Goal: Contribute content

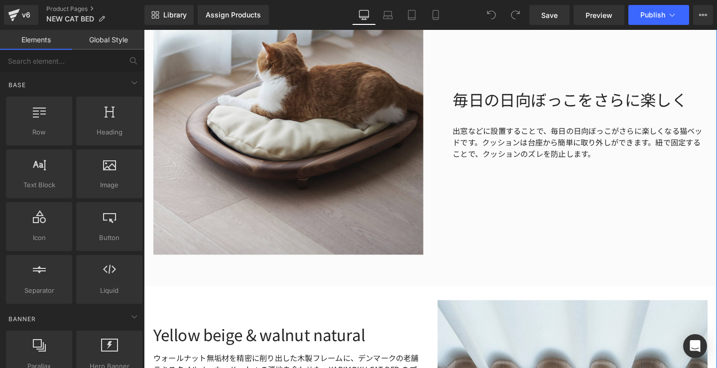
scroll to position [1782, 0]
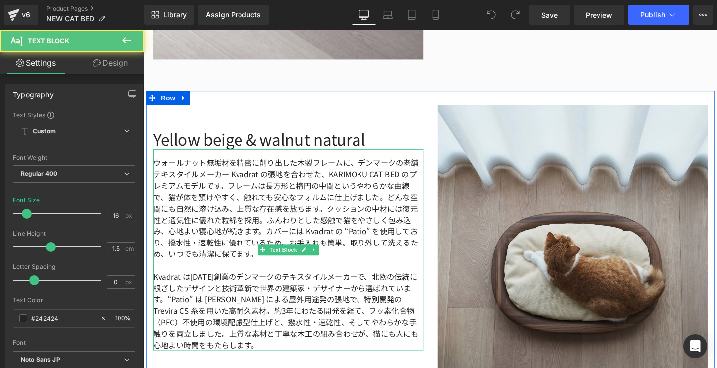
click at [225, 167] on p "ウォールナット無垢材を精密に削り出した木製フレームに、デンマークの老舗テキスタイルメーカー Kvadrat の張地を合わせた、KARIMOKU CAT BED…" at bounding box center [296, 217] width 284 height 108
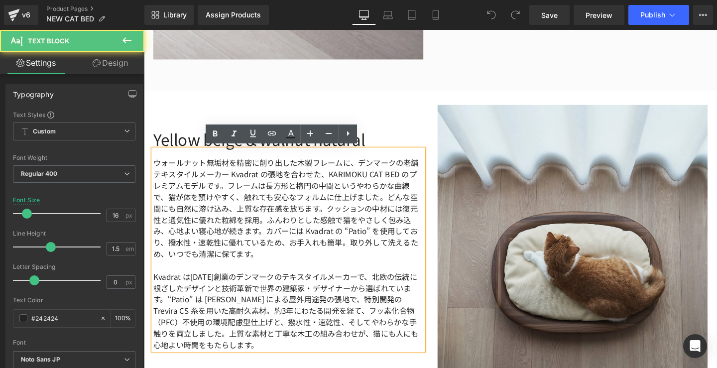
click at [225, 167] on p "ウォールナット無垢材を精密に削り出した木製フレームに、デンマークの老舗テキスタイルメーカー Kvadrat の張地を合わせた、KARIMOKU CAT BED…" at bounding box center [296, 217] width 284 height 108
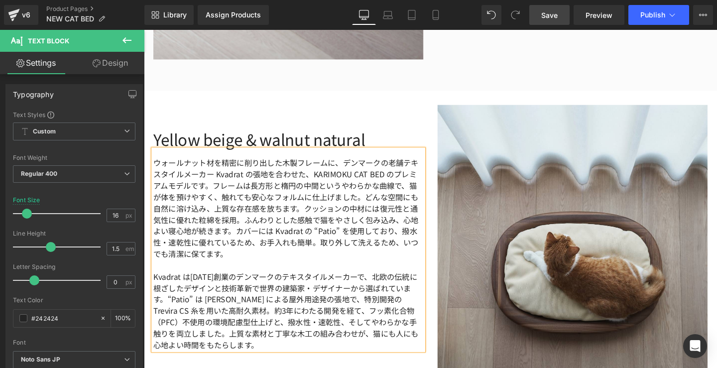
click at [538, 17] on link "Save" at bounding box center [549, 15] width 40 height 20
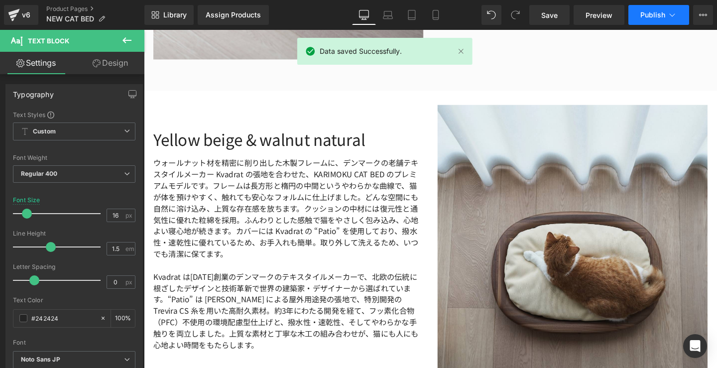
click at [673, 16] on icon at bounding box center [672, 15] width 10 height 10
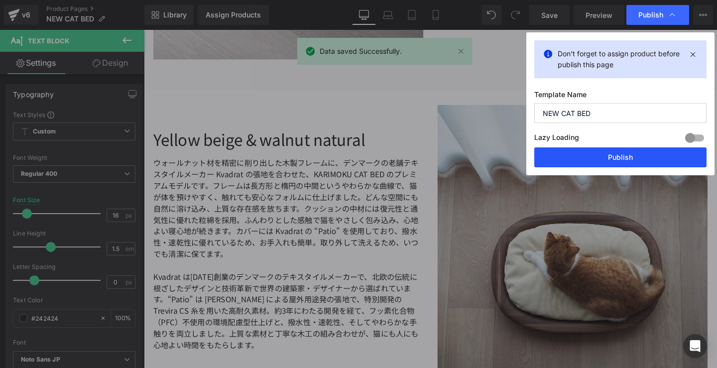
click at [593, 148] on button "Publish" at bounding box center [620, 157] width 172 height 20
